Goal: Ask a question

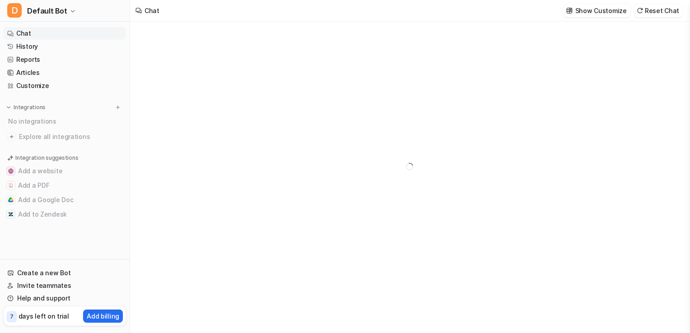
type textarea "**********"
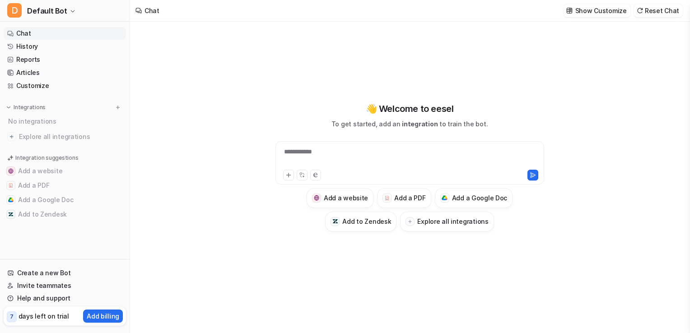
click at [319, 70] on div "**********" at bounding box center [410, 167] width 333 height 234
